Goal: Information Seeking & Learning: Learn about a topic

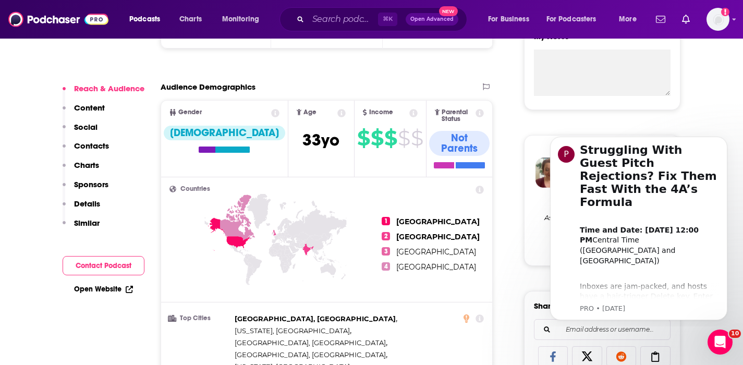
scroll to position [403, 0]
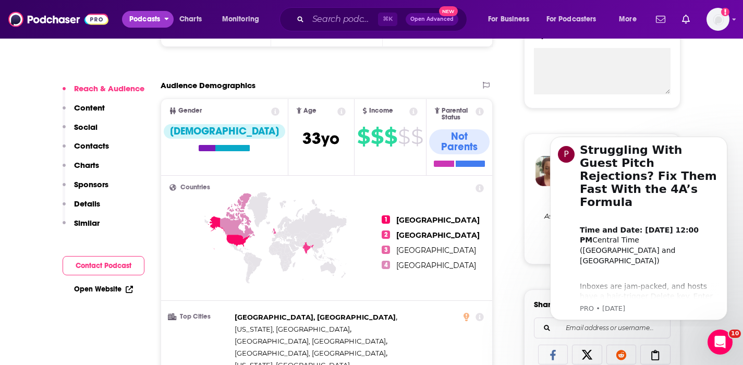
click at [155, 15] on span "Podcasts" at bounding box center [144, 19] width 31 height 15
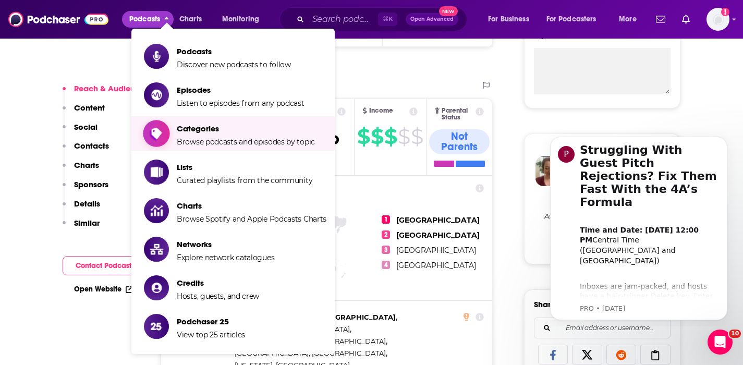
click at [270, 133] on span "Categories Browse podcasts and episodes by topic" at bounding box center [246, 133] width 138 height 26
